Goal: Information Seeking & Learning: Learn about a topic

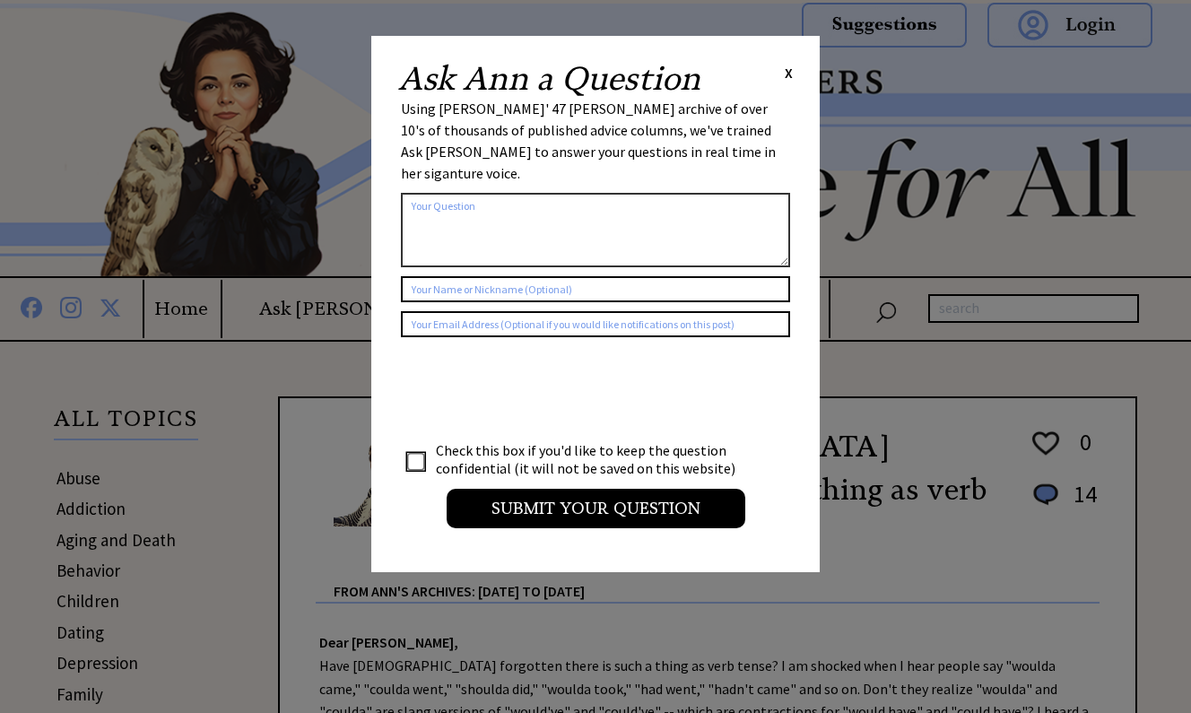
click at [785, 70] on div "Ask [PERSON_NAME] a Question X" at bounding box center [595, 79] width 395 height 32
click at [793, 74] on div "Ask [PERSON_NAME] a Question X Using [PERSON_NAME]' 47 [PERSON_NAME] archive of…" at bounding box center [595, 304] width 448 height 536
click at [791, 73] on span "X" at bounding box center [789, 73] width 8 height 18
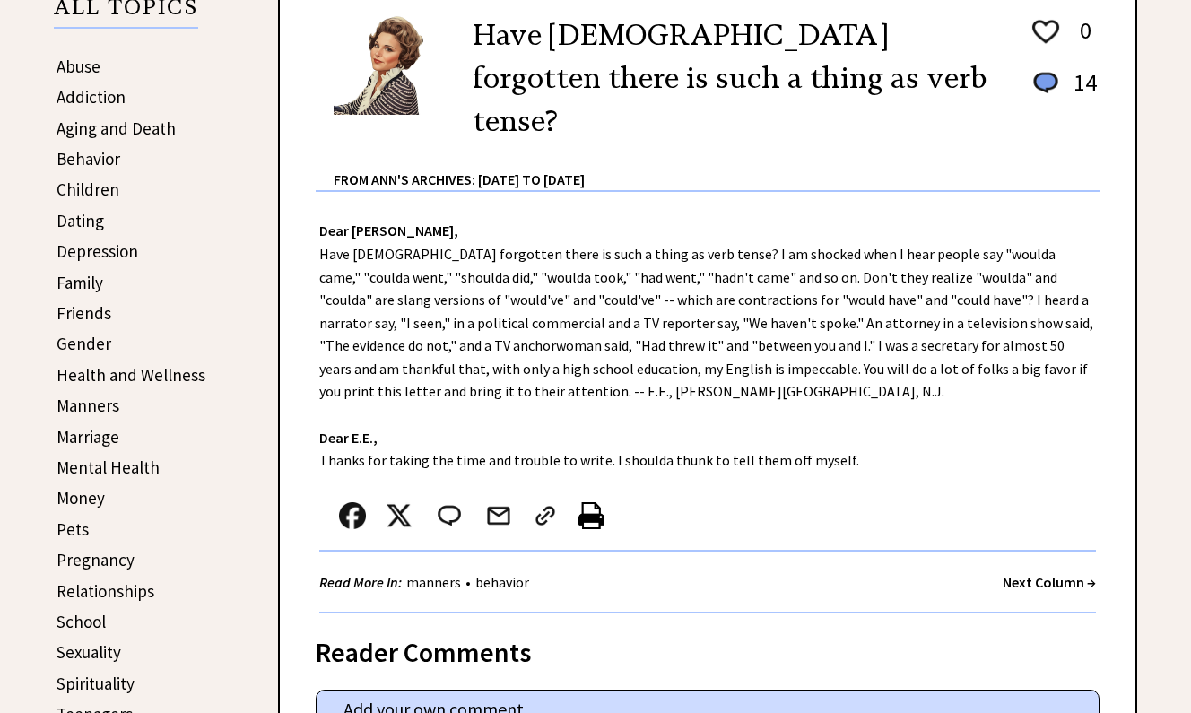
scroll to position [457, 0]
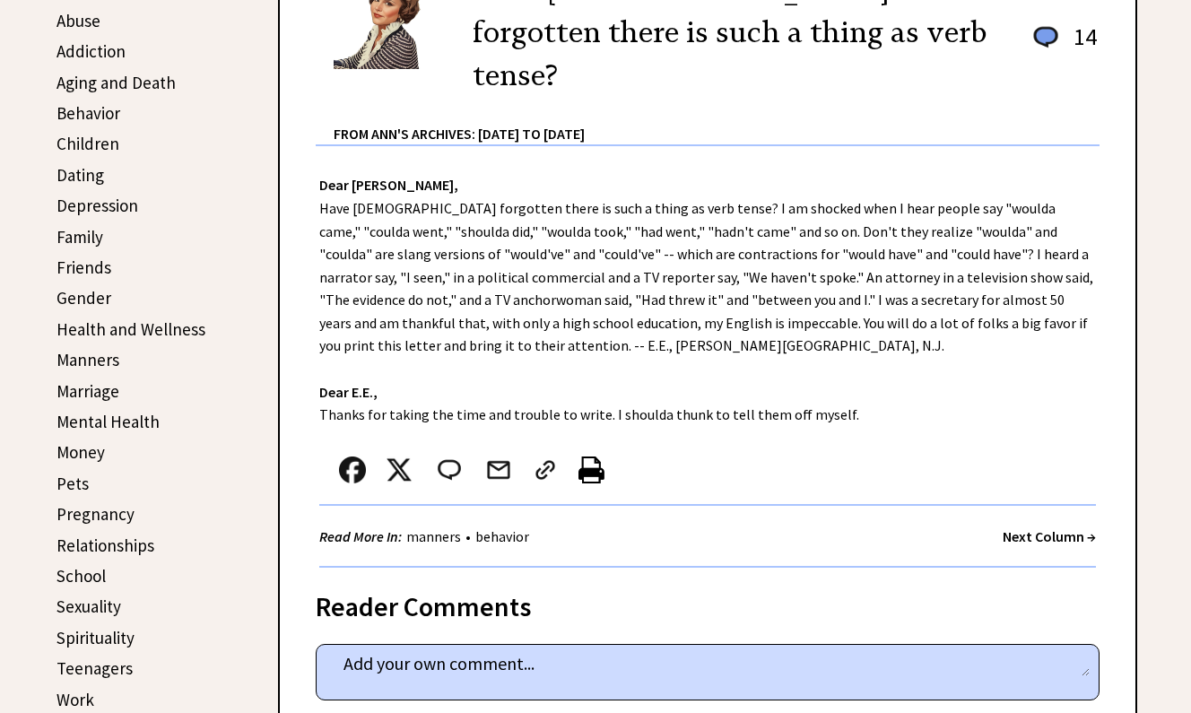
click at [109, 144] on link "Children" at bounding box center [88, 144] width 63 height 22
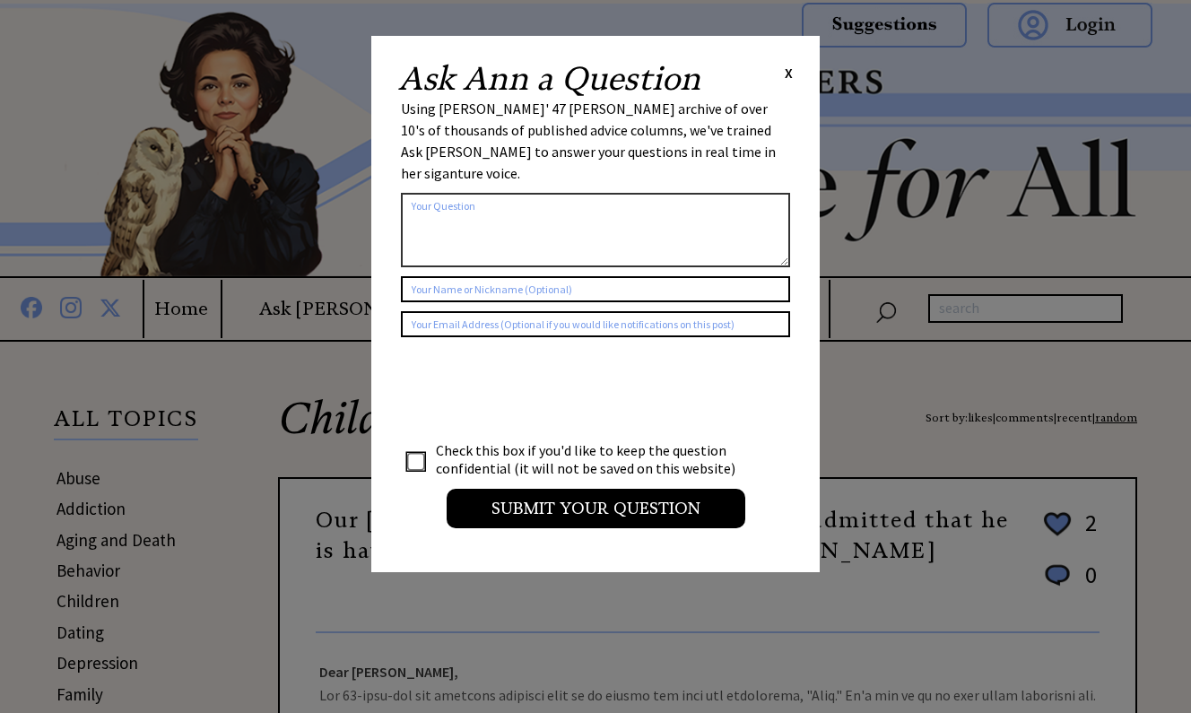
click at [789, 70] on span "X" at bounding box center [789, 73] width 8 height 18
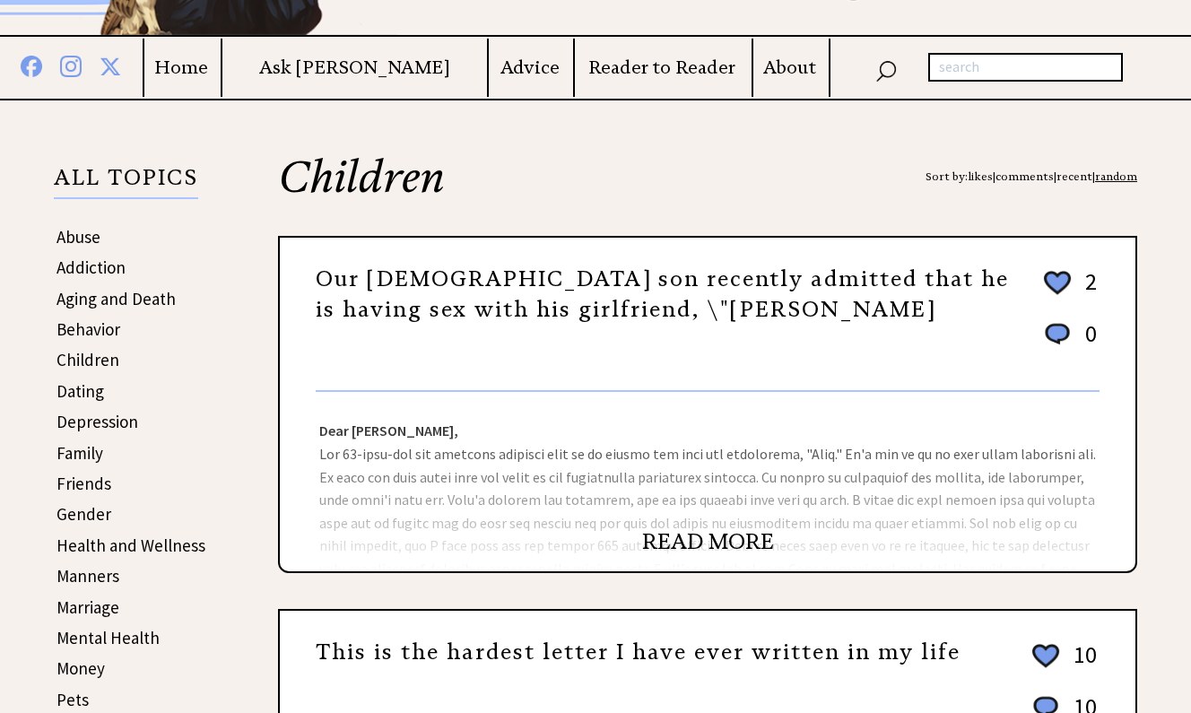
scroll to position [274, 0]
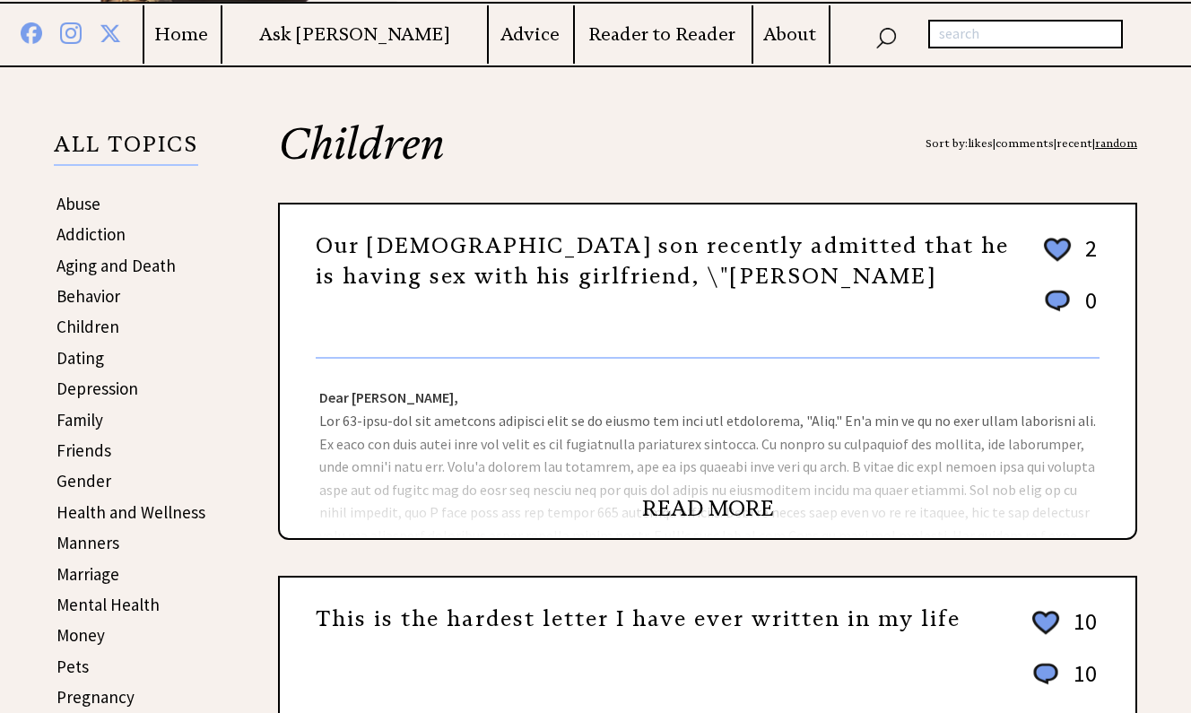
click at [756, 507] on link "READ MORE" at bounding box center [708, 508] width 132 height 27
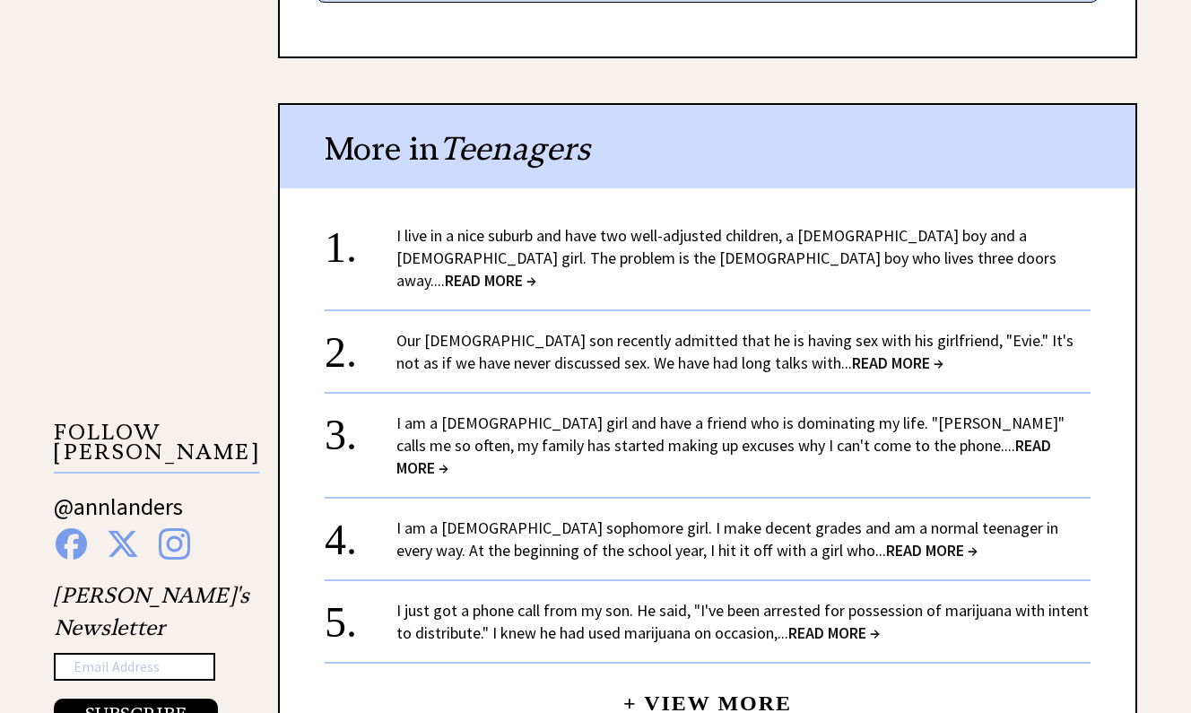
scroll to position [1464, 0]
